Goal: Information Seeking & Learning: Check status

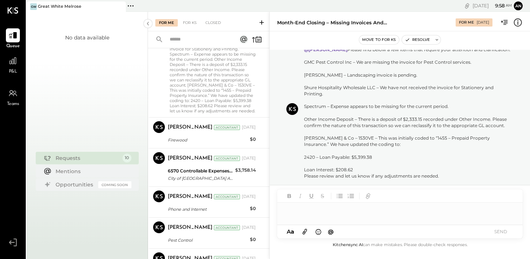
scroll to position [231, 0]
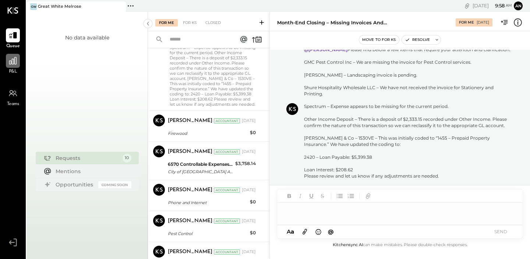
click at [13, 64] on icon at bounding box center [12, 60] width 7 height 7
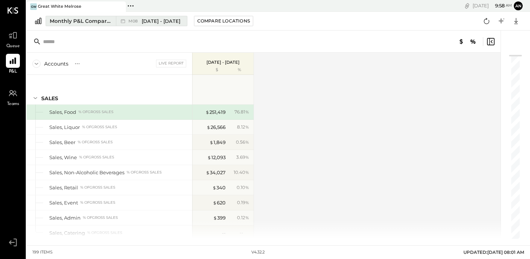
click at [158, 22] on span "[DATE] - [DATE]" at bounding box center [161, 21] width 39 height 7
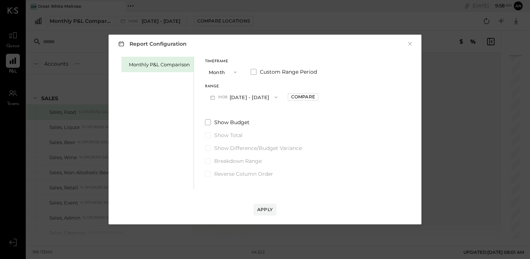
click at [263, 97] on button "M08 [DATE] - [DATE]" at bounding box center [244, 97] width 78 height 14
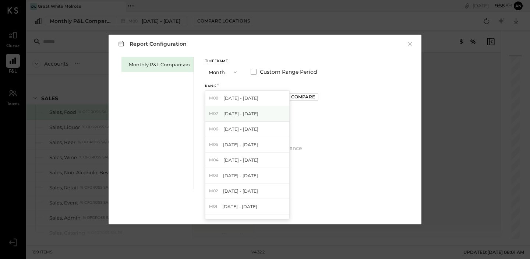
click at [238, 116] on span "[DATE] - [DATE]" at bounding box center [241, 114] width 35 height 6
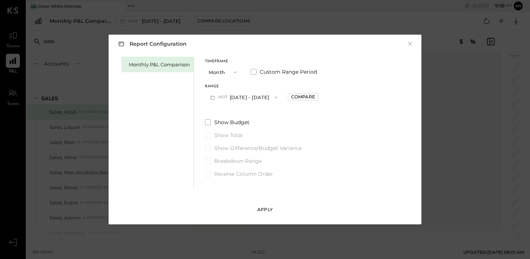
click at [274, 208] on button "Apply" at bounding box center [265, 210] width 23 height 12
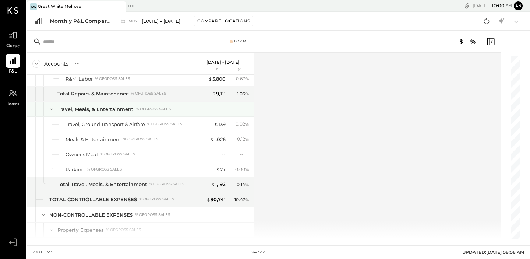
scroll to position [1933, 0]
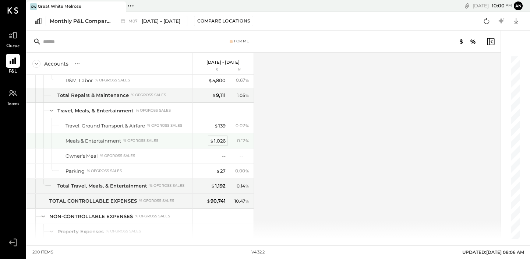
click at [215, 139] on div "$ 1,026" at bounding box center [218, 140] width 16 height 7
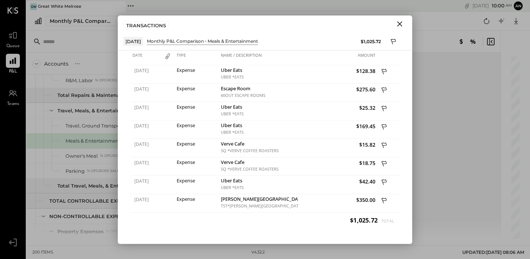
click at [404, 24] on icon "Close" at bounding box center [400, 24] width 9 height 9
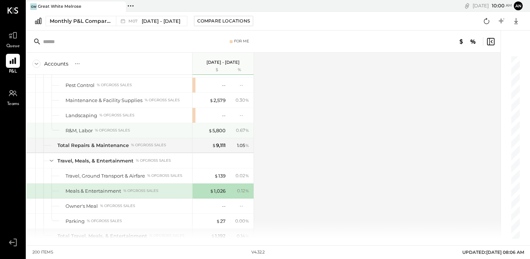
scroll to position [1878, 0]
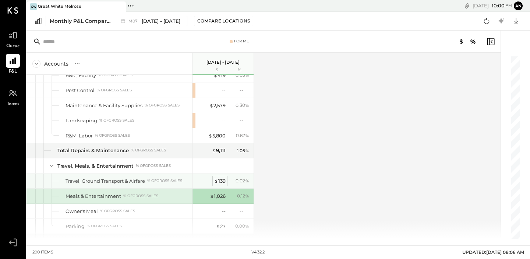
click at [220, 181] on div "$ 139" at bounding box center [219, 181] width 11 height 7
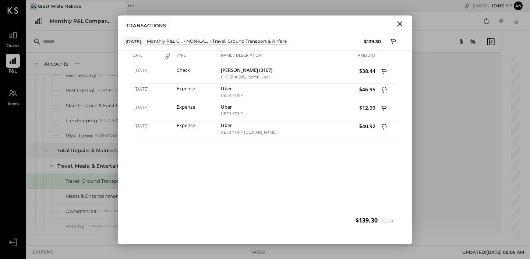
click at [401, 25] on icon "Close" at bounding box center [399, 23] width 5 height 5
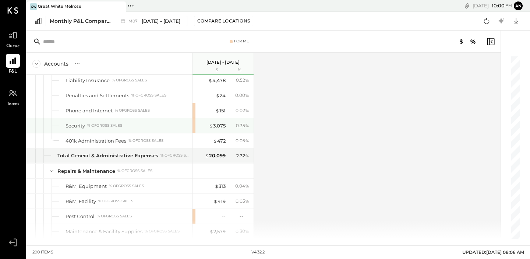
scroll to position [1748, 0]
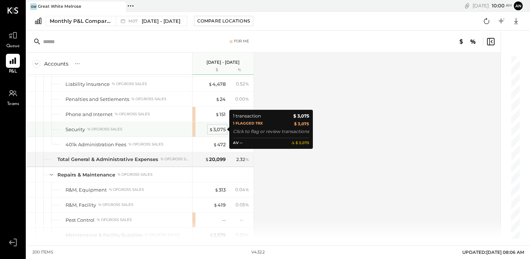
click at [218, 130] on div "$ 3,075" at bounding box center [217, 129] width 17 height 7
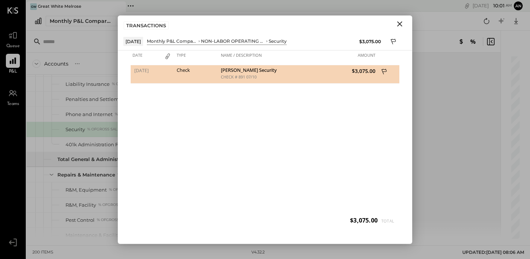
click at [399, 22] on icon "Close" at bounding box center [400, 24] width 9 height 9
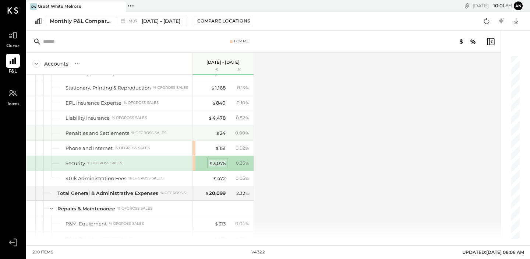
scroll to position [1714, 0]
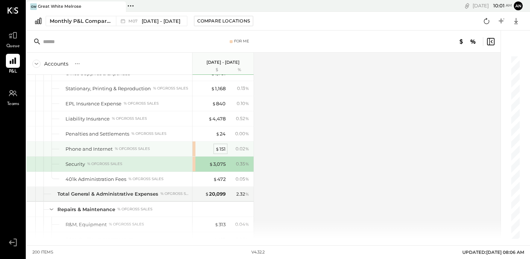
click at [223, 149] on div "$ 151" at bounding box center [220, 149] width 10 height 7
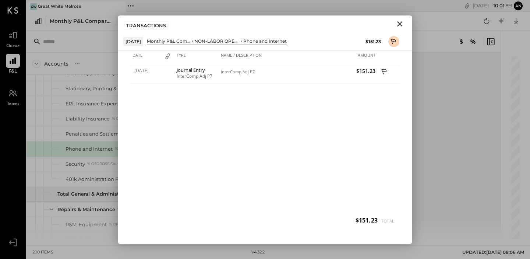
click at [397, 24] on icon "Close" at bounding box center [400, 24] width 9 height 9
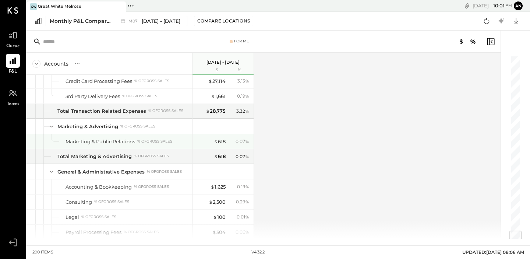
scroll to position [1477, 0]
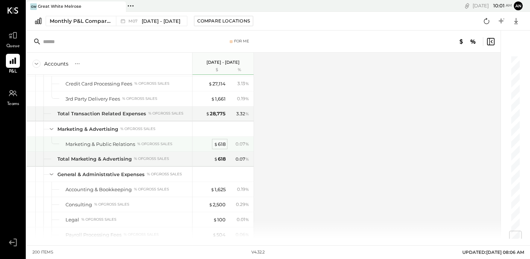
click at [224, 144] on div "$ 618" at bounding box center [220, 144] width 12 height 7
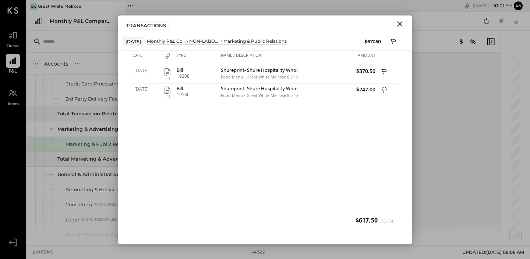
click at [399, 22] on icon "Close" at bounding box center [399, 23] width 5 height 5
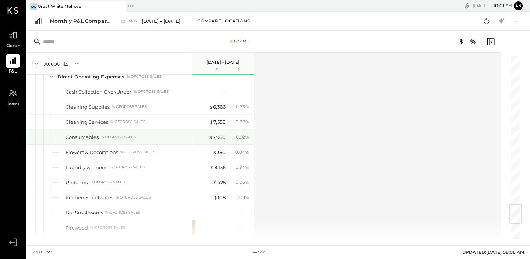
scroll to position [1252, 0]
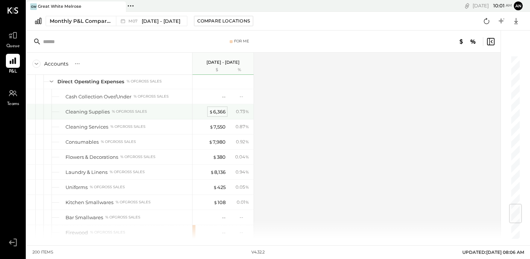
click at [216, 112] on div "$ 6,366" at bounding box center [217, 111] width 17 height 7
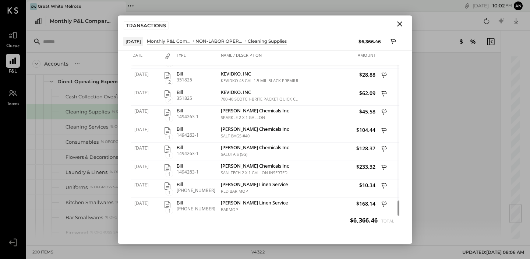
click at [399, 24] on icon "Close" at bounding box center [399, 23] width 5 height 5
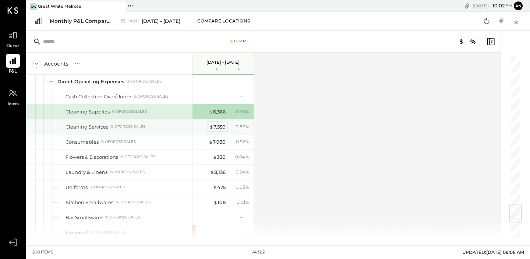
click at [220, 128] on div "$ 7,550" at bounding box center [218, 126] width 16 height 7
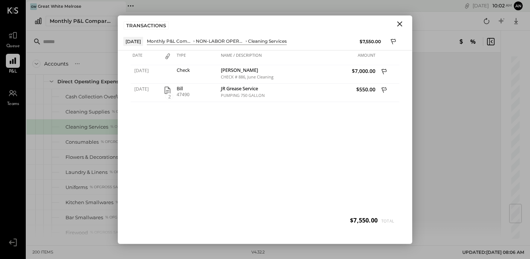
click at [399, 23] on icon "Close" at bounding box center [399, 23] width 5 height 5
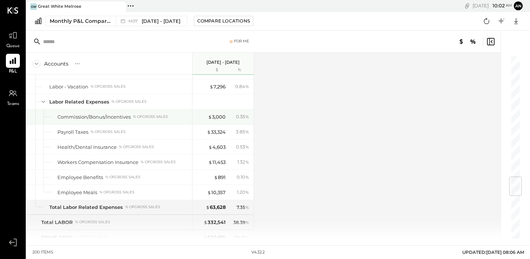
scroll to position [1021, 0]
click at [217, 117] on div "$ 3,000" at bounding box center [217, 116] width 18 height 7
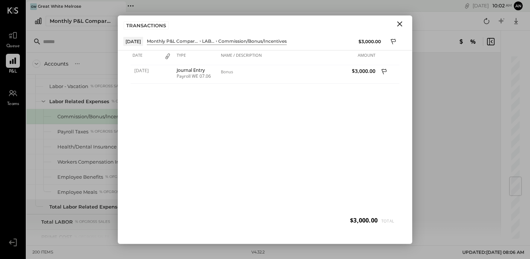
click at [402, 24] on icon "Close" at bounding box center [400, 24] width 9 height 9
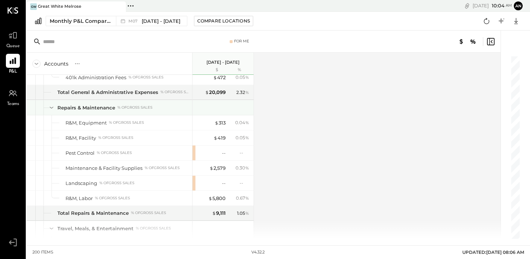
scroll to position [1810, 0]
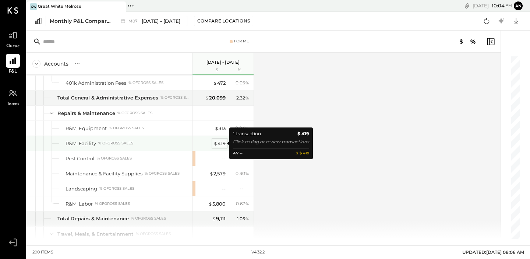
click at [222, 146] on div "$ 419" at bounding box center [220, 143] width 12 height 7
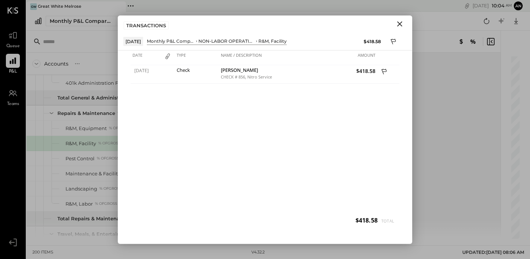
click at [400, 25] on icon "Close" at bounding box center [400, 24] width 9 height 9
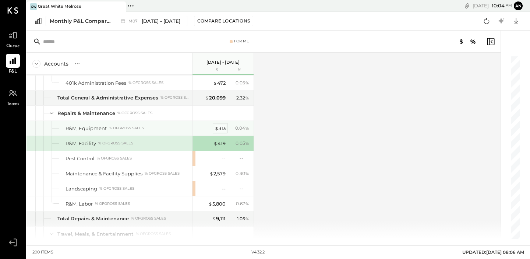
click at [222, 128] on div "$ 313" at bounding box center [220, 128] width 11 height 7
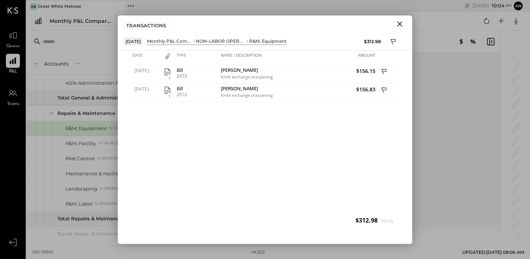
click at [401, 23] on icon "Close" at bounding box center [399, 23] width 5 height 5
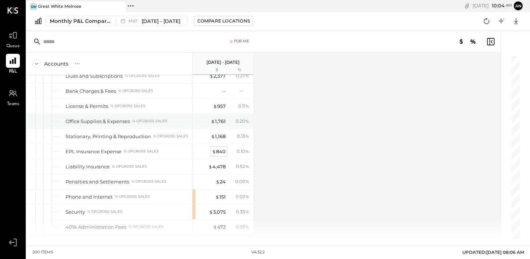
scroll to position [1657, 0]
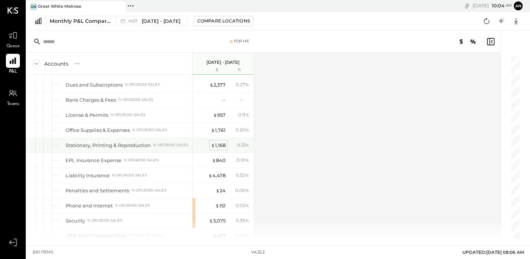
click at [220, 147] on div "$ 1,168" at bounding box center [218, 145] width 15 height 7
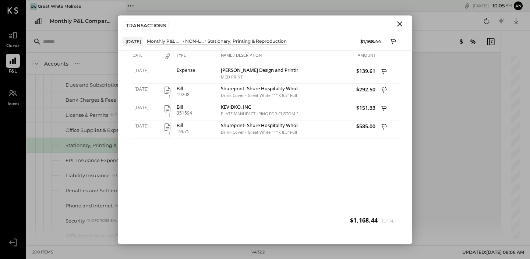
click at [400, 25] on icon "Close" at bounding box center [400, 24] width 9 height 9
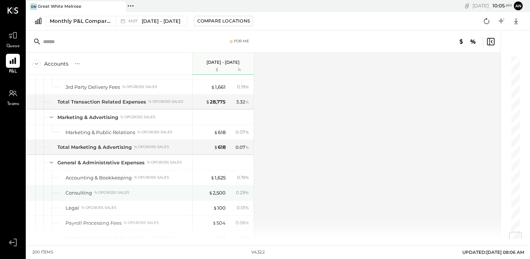
scroll to position [1488, 0]
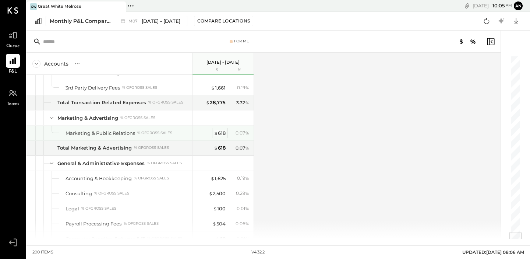
click at [221, 134] on div "$ 618" at bounding box center [220, 133] width 12 height 7
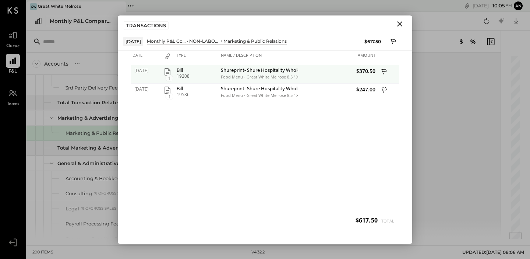
click at [167, 72] on icon "button" at bounding box center [168, 71] width 6 height 7
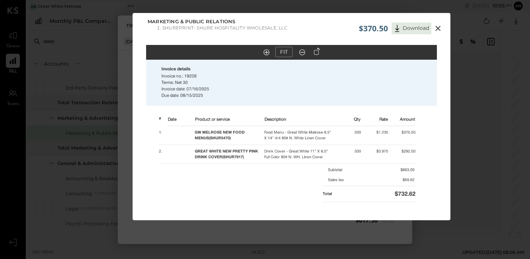
click at [437, 30] on icon at bounding box center [438, 28] width 9 height 9
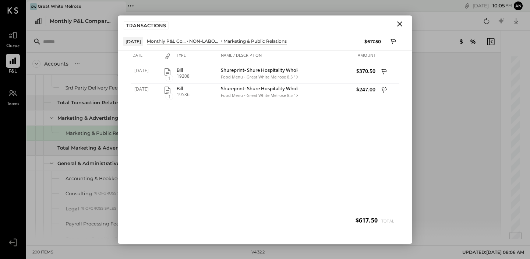
click at [400, 24] on icon "Close" at bounding box center [399, 23] width 5 height 5
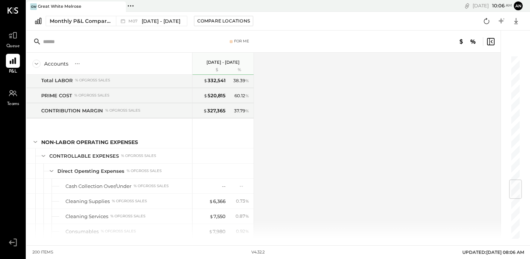
scroll to position [1046, 0]
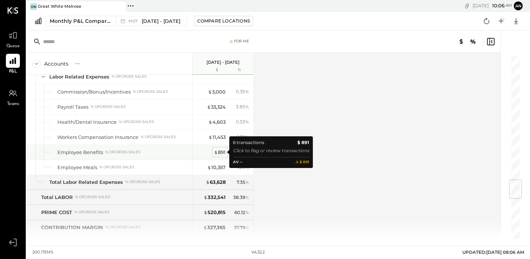
click at [222, 155] on div "$ 891" at bounding box center [220, 152] width 12 height 7
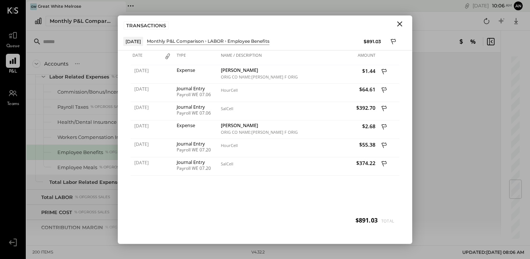
click at [401, 24] on icon "Close" at bounding box center [400, 24] width 9 height 9
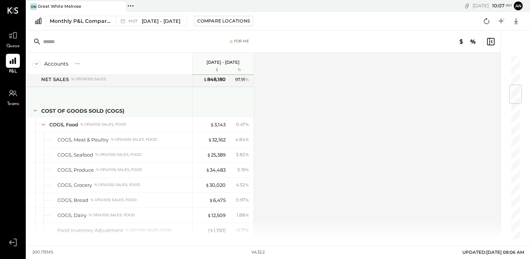
scroll to position [244, 0]
